Goal: Book appointment/travel/reservation

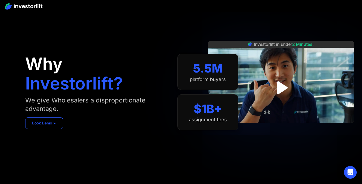
click at [58, 122] on link "Book Demo ➢" at bounding box center [44, 123] width 38 height 12
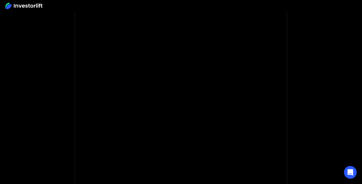
scroll to position [41, 0]
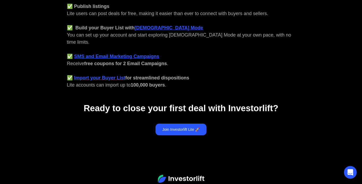
scroll to position [256, 0]
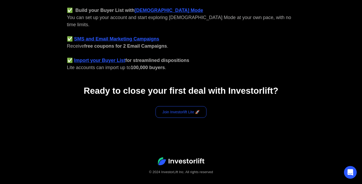
click at [191, 106] on link "Join Investorlift Lite 🚀" at bounding box center [180, 112] width 51 height 12
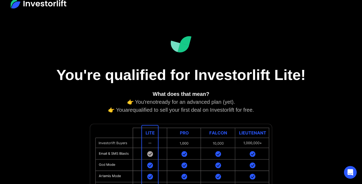
scroll to position [0, 0]
